Goal: Information Seeking & Learning: Understand process/instructions

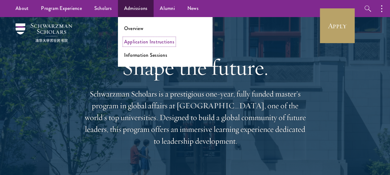
click at [146, 40] on link "Application Instructions" at bounding box center [149, 41] width 50 height 7
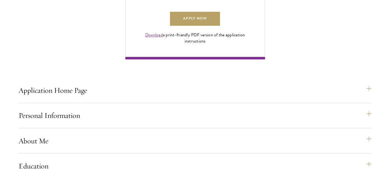
scroll to position [497, 0]
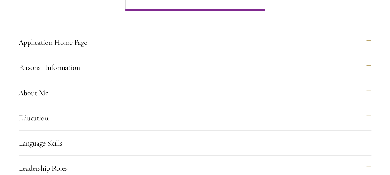
click at [372, 84] on div "Start the Process Take the first step toward joining a global community that wi…" at bounding box center [195, 52] width 390 height 761
drag, startPoint x: 372, startPoint y: 84, endPoint x: 367, endPoint y: 84, distance: 5.0
click at [367, 84] on div "Start the Process Take the first step toward joining a global community that wi…" at bounding box center [195, 52] width 390 height 761
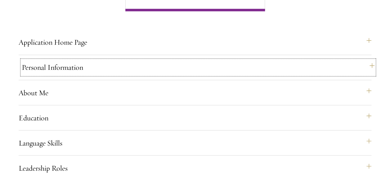
click at [367, 75] on button "Personal Information" at bounding box center [198, 67] width 353 height 15
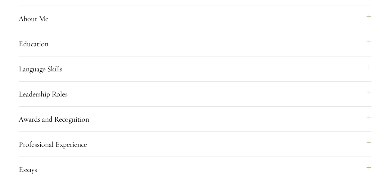
scroll to position [708, 0]
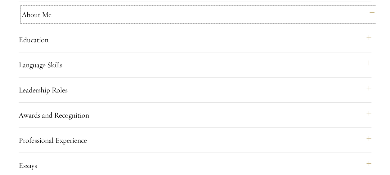
click at [368, 22] on button "About Me" at bounding box center [198, 14] width 353 height 15
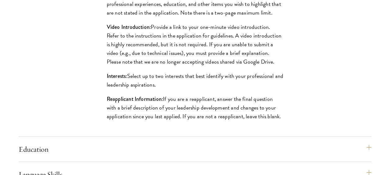
click at [243, 49] on p "Video Introduction: Provide a link to your one-minute video introduction. Refer…" at bounding box center [195, 44] width 177 height 43
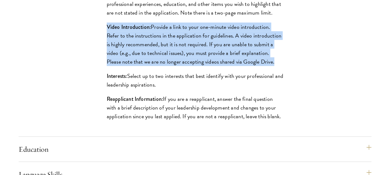
click at [243, 49] on p "Video Introduction: Provide a link to your one-minute video introduction. Refer…" at bounding box center [195, 44] width 177 height 43
drag, startPoint x: 243, startPoint y: 49, endPoint x: 282, endPoint y: 64, distance: 41.7
click at [282, 64] on p "Video Introduction: Provide a link to your one-minute video introduction. Refer…" at bounding box center [195, 44] width 177 height 43
click at [287, 66] on div "Biographical Profile: Provide a biographical profile of up to 100 words summari…" at bounding box center [195, 21] width 214 height 230
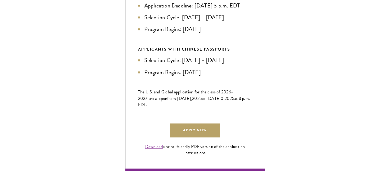
scroll to position [385, 0]
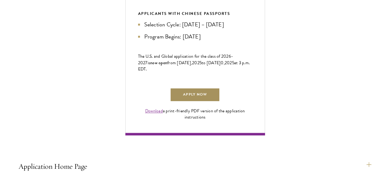
click at [189, 102] on link "Apply Now" at bounding box center [195, 95] width 50 height 14
